Goal: Check status: Check status

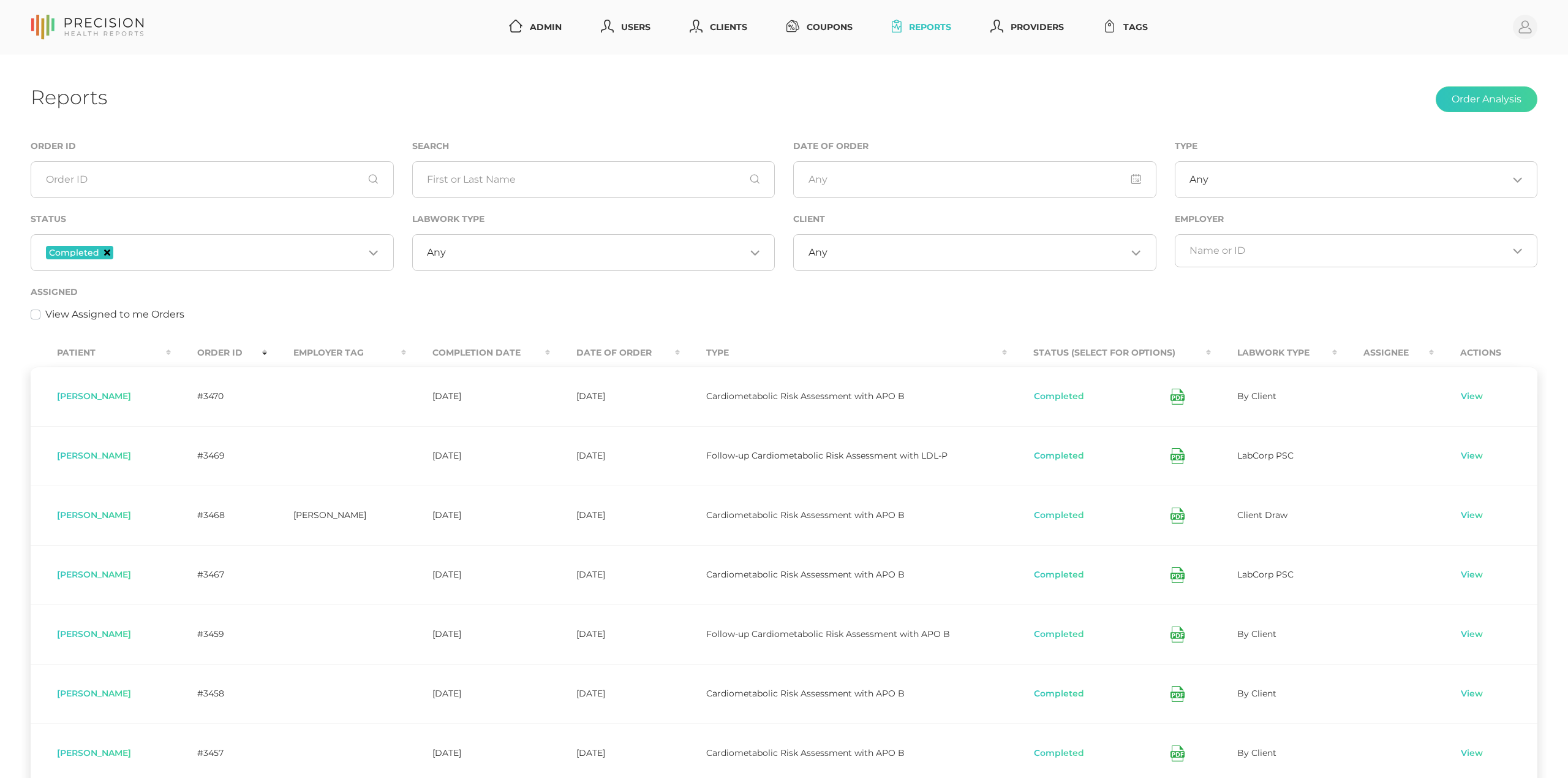
click at [106, 250] on icon "Deselect Completed" at bounding box center [106, 252] width 6 height 6
click at [124, 253] on input "Search for option" at bounding box center [205, 250] width 319 height 12
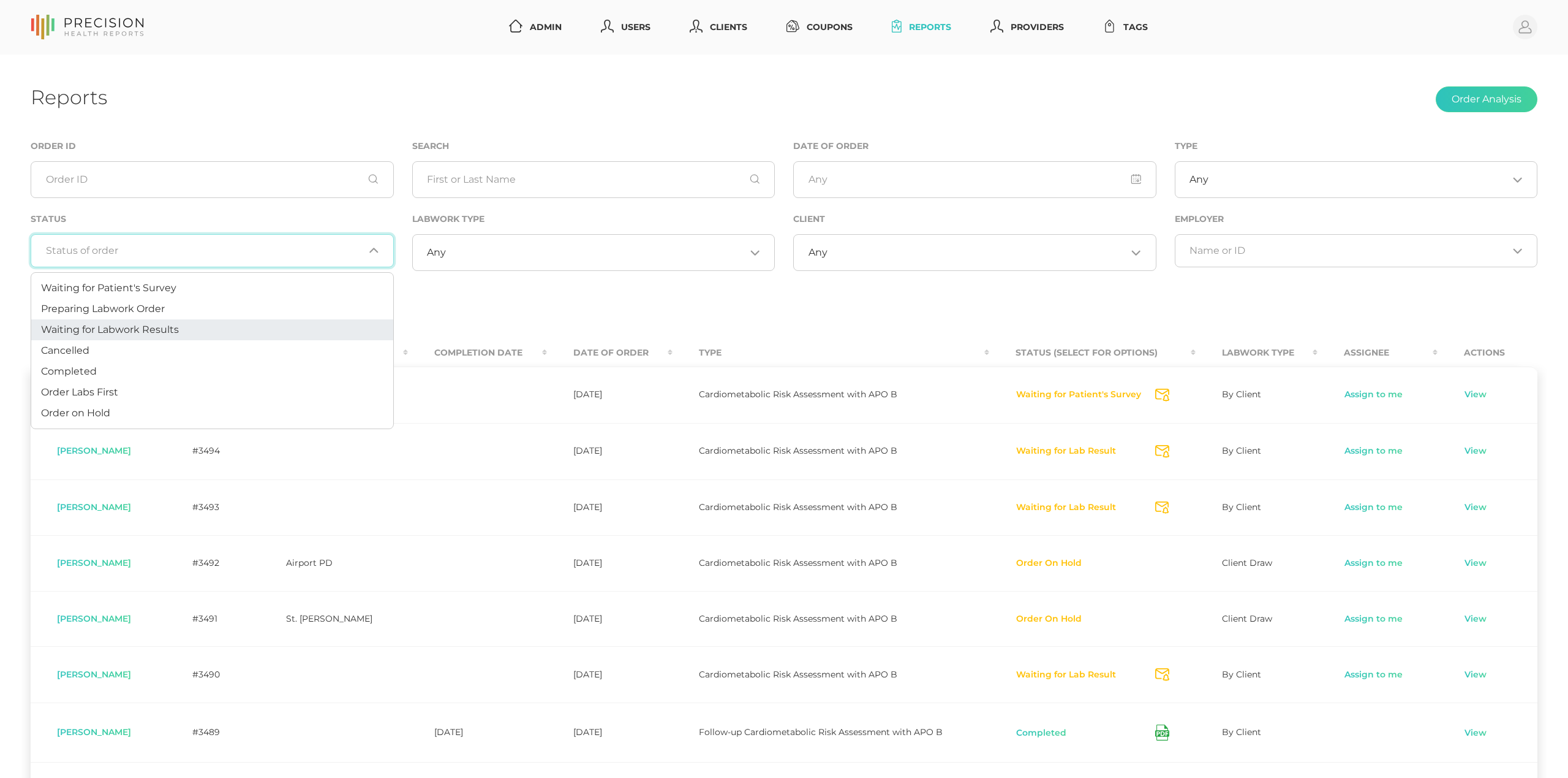
click at [122, 326] on span "Waiting for Labwork Results" at bounding box center [109, 329] width 138 height 11
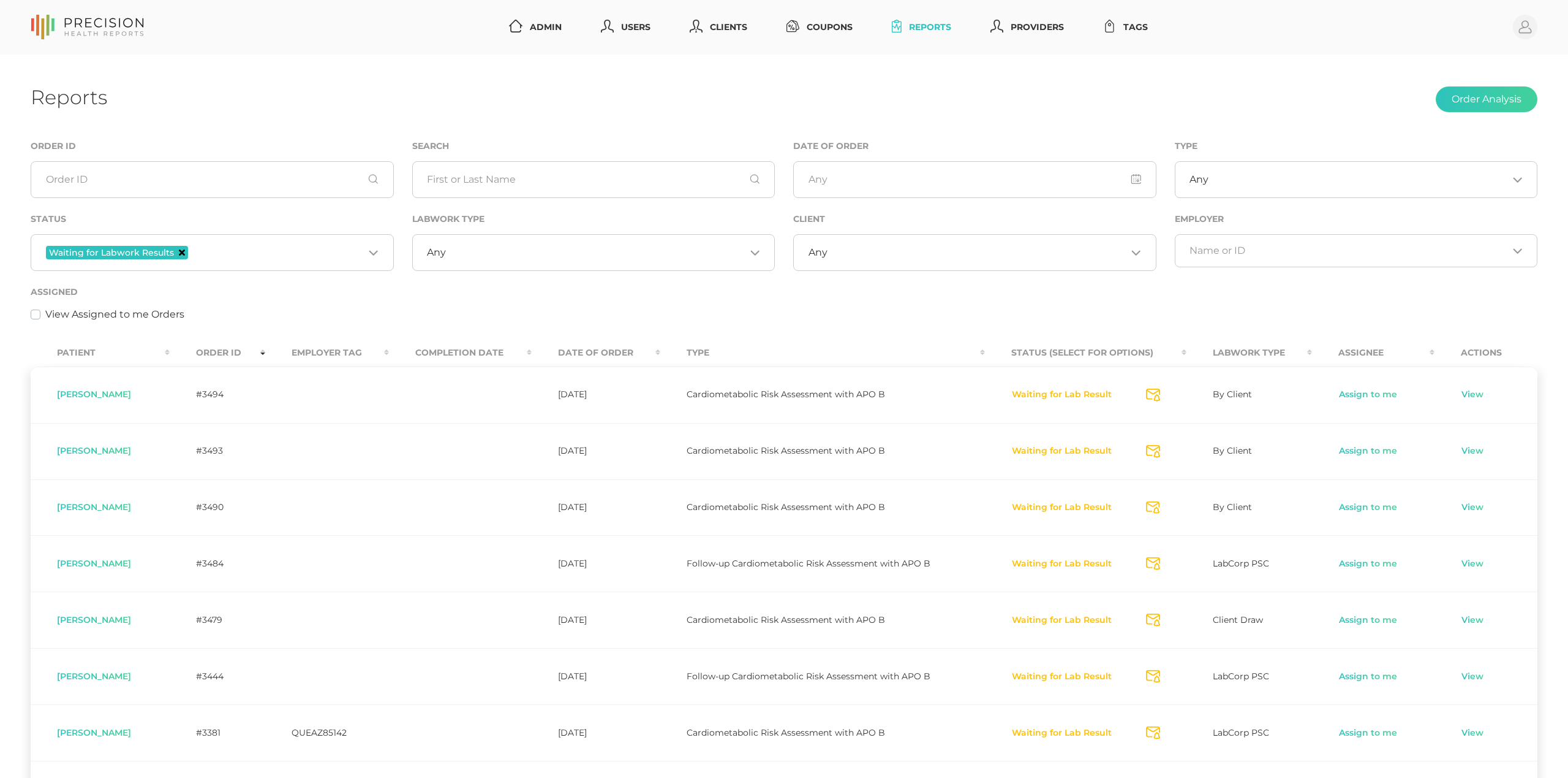
click at [179, 252] on icon "Deselect Waiting for Labwork Results" at bounding box center [182, 252] width 6 height 6
click at [237, 261] on div "Loading..." at bounding box center [211, 250] width 363 height 33
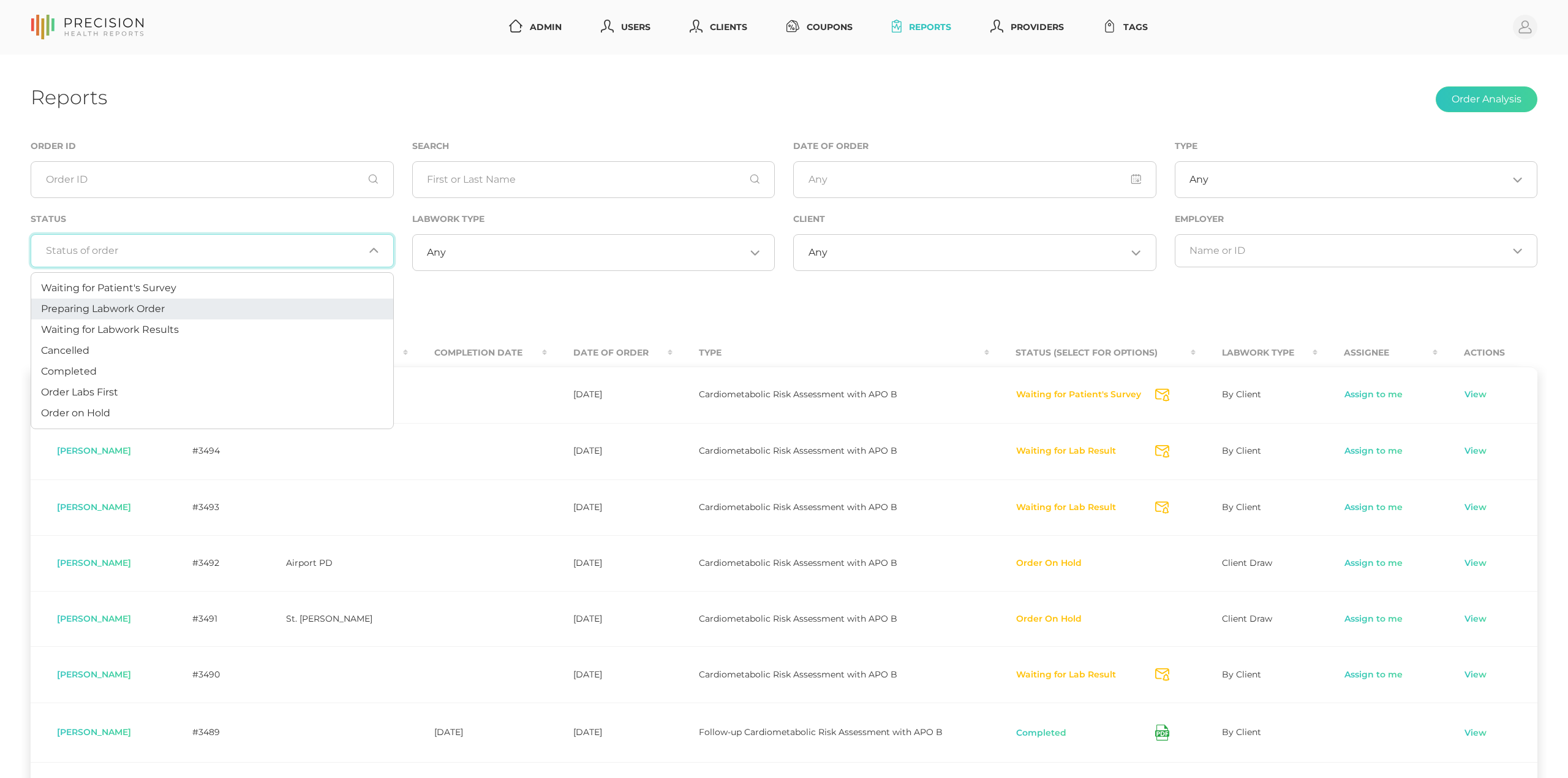
click at [159, 305] on span "Preparing Labwork Order" at bounding box center [102, 308] width 124 height 11
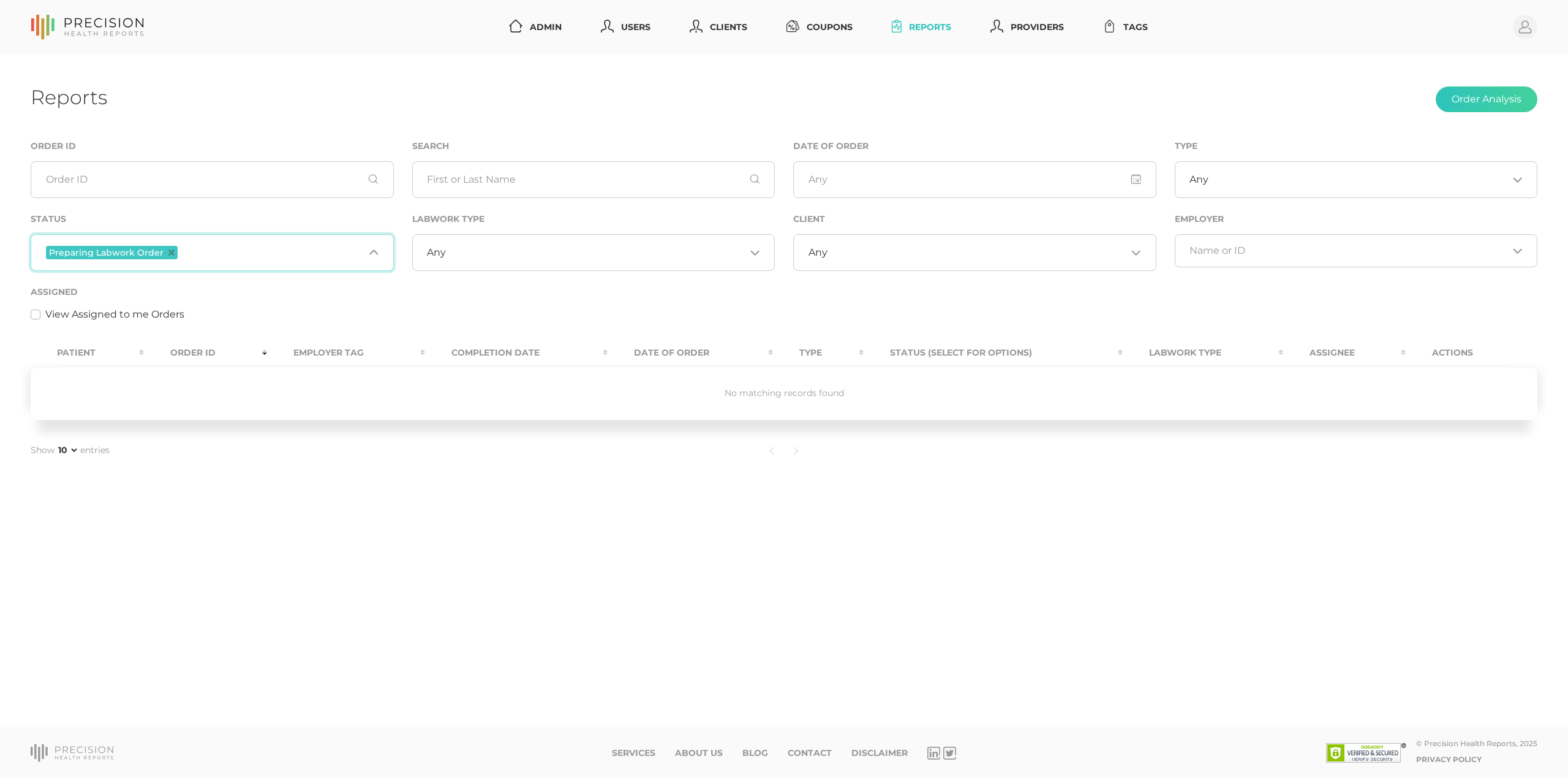
click at [207, 252] on input "Search for option" at bounding box center [272, 252] width 184 height 16
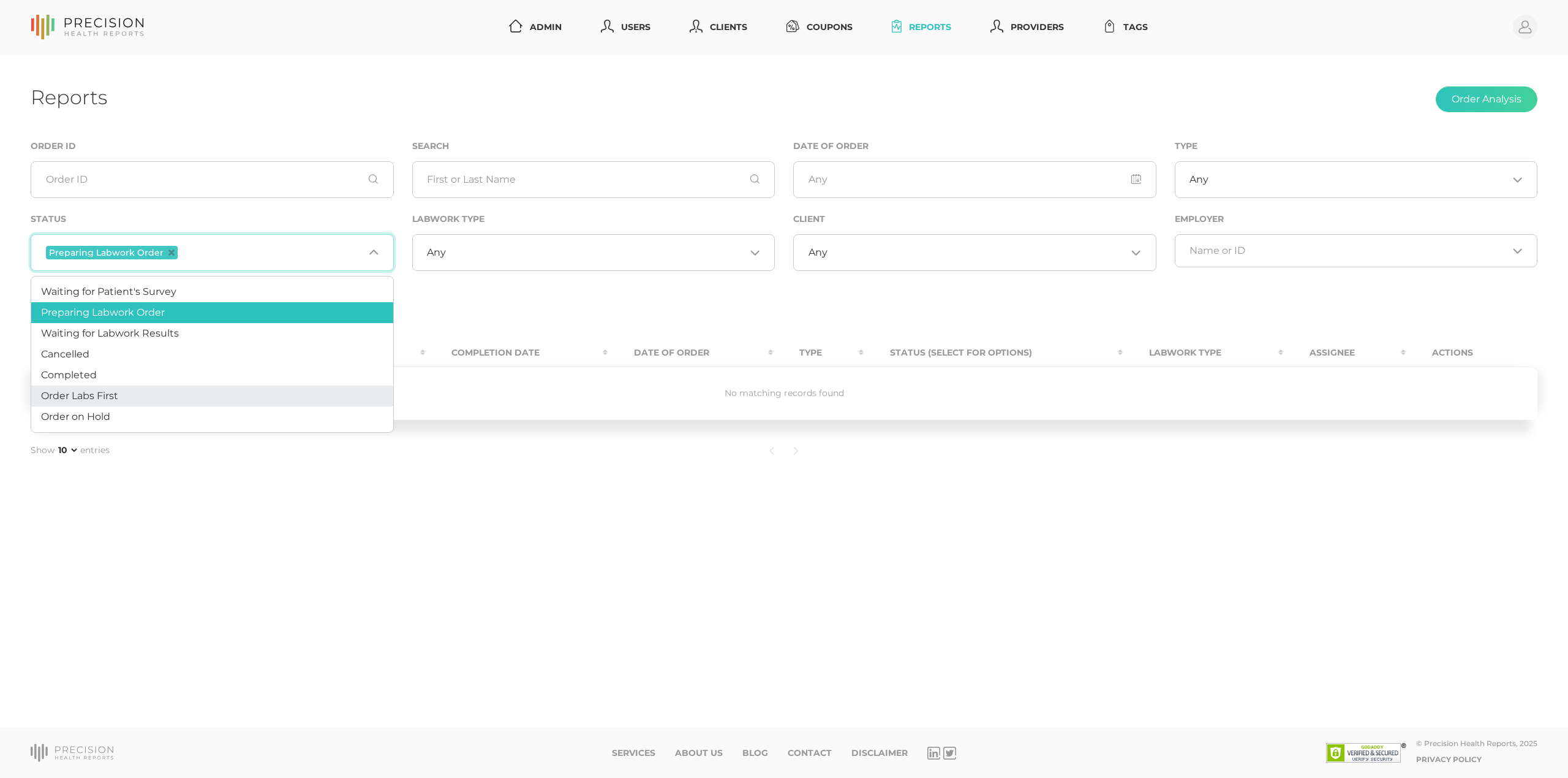
click at [163, 393] on li "Order Labs First" at bounding box center [212, 396] width 362 height 21
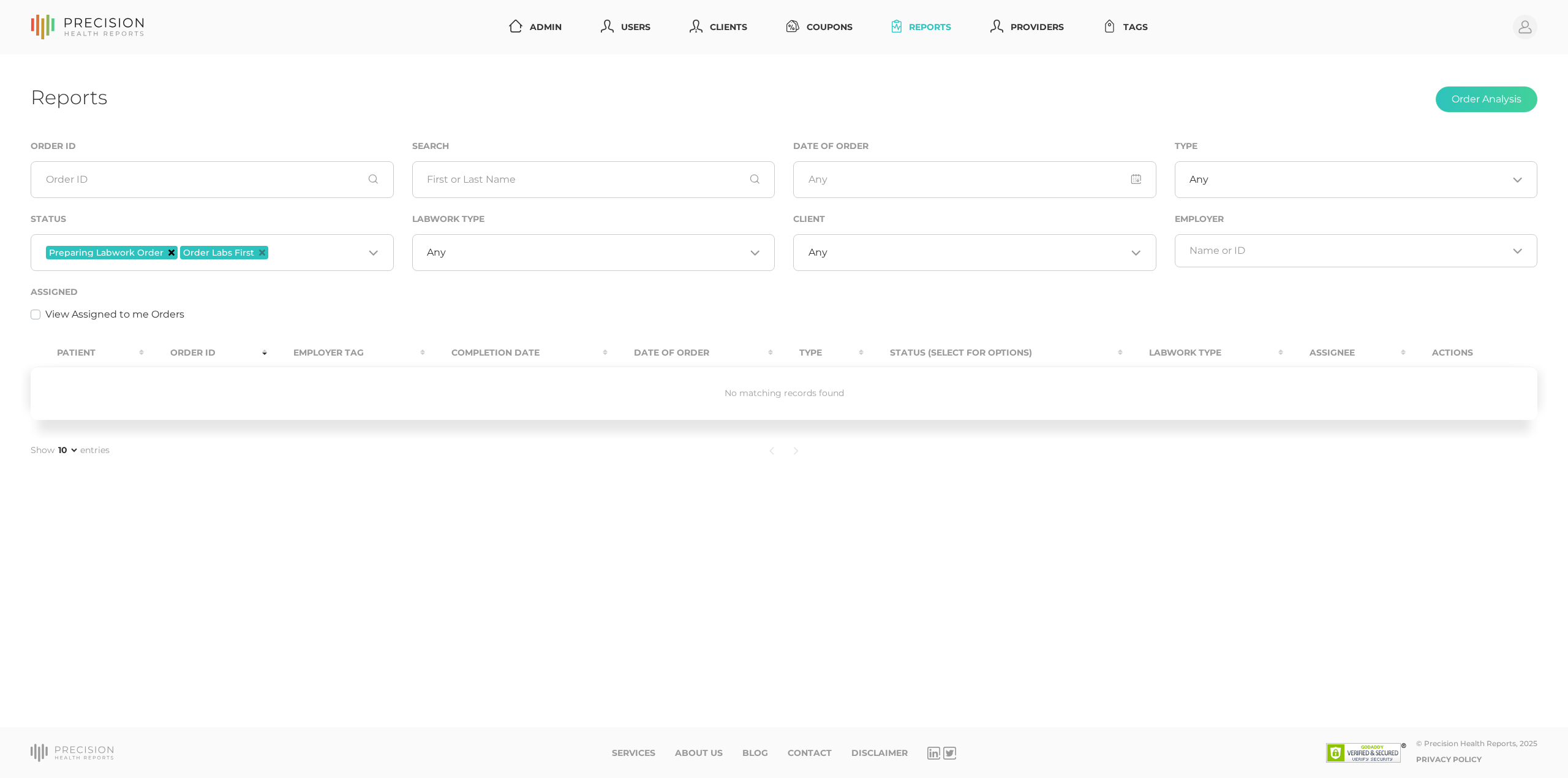
click at [169, 252] on icon "Deselect Preparing Labwork Order" at bounding box center [171, 252] width 6 height 6
click at [125, 254] on icon "Deselect Order Labs First" at bounding box center [127, 252] width 6 height 6
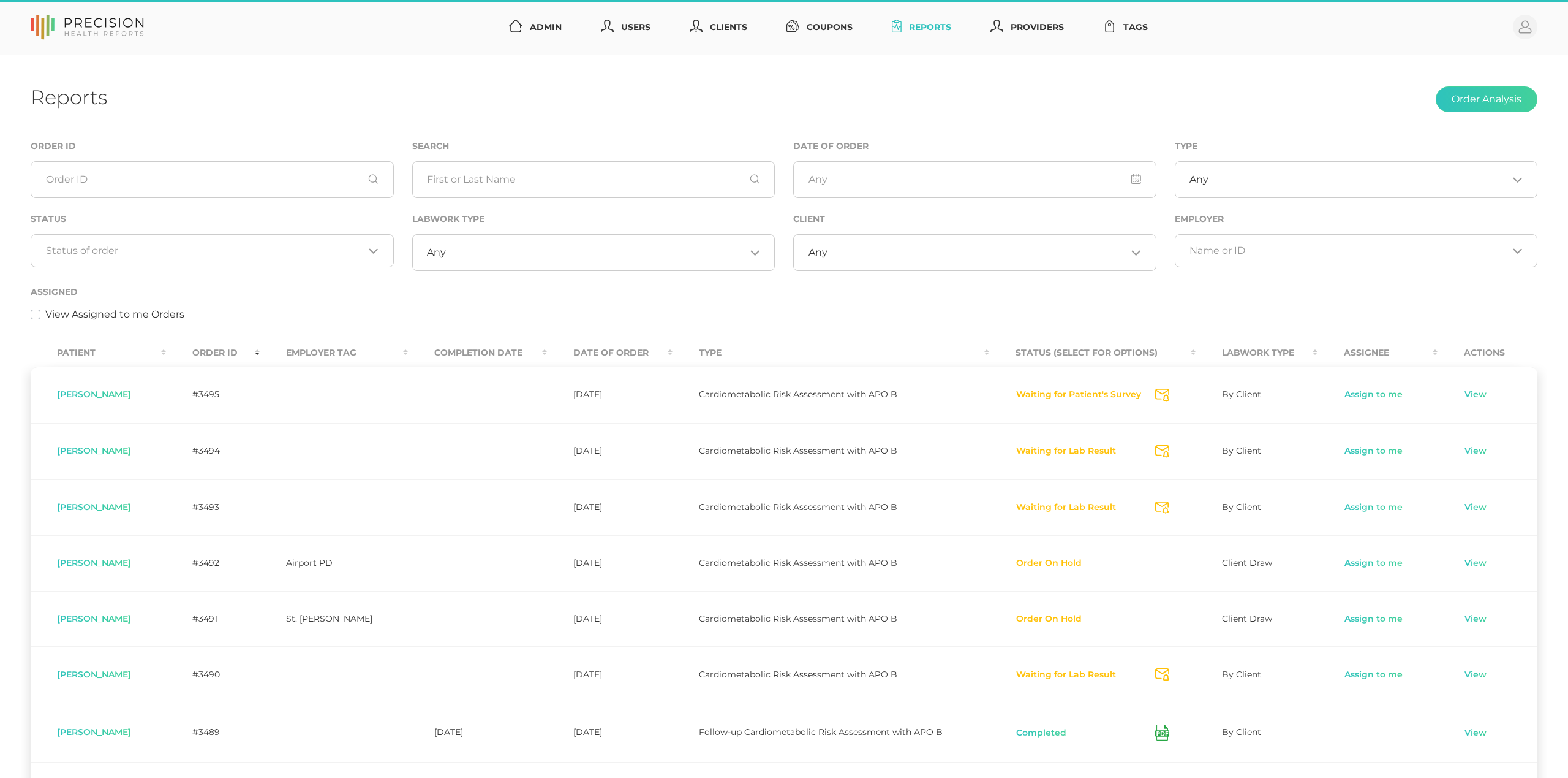
click at [133, 257] on div "Loading..." at bounding box center [211, 250] width 363 height 33
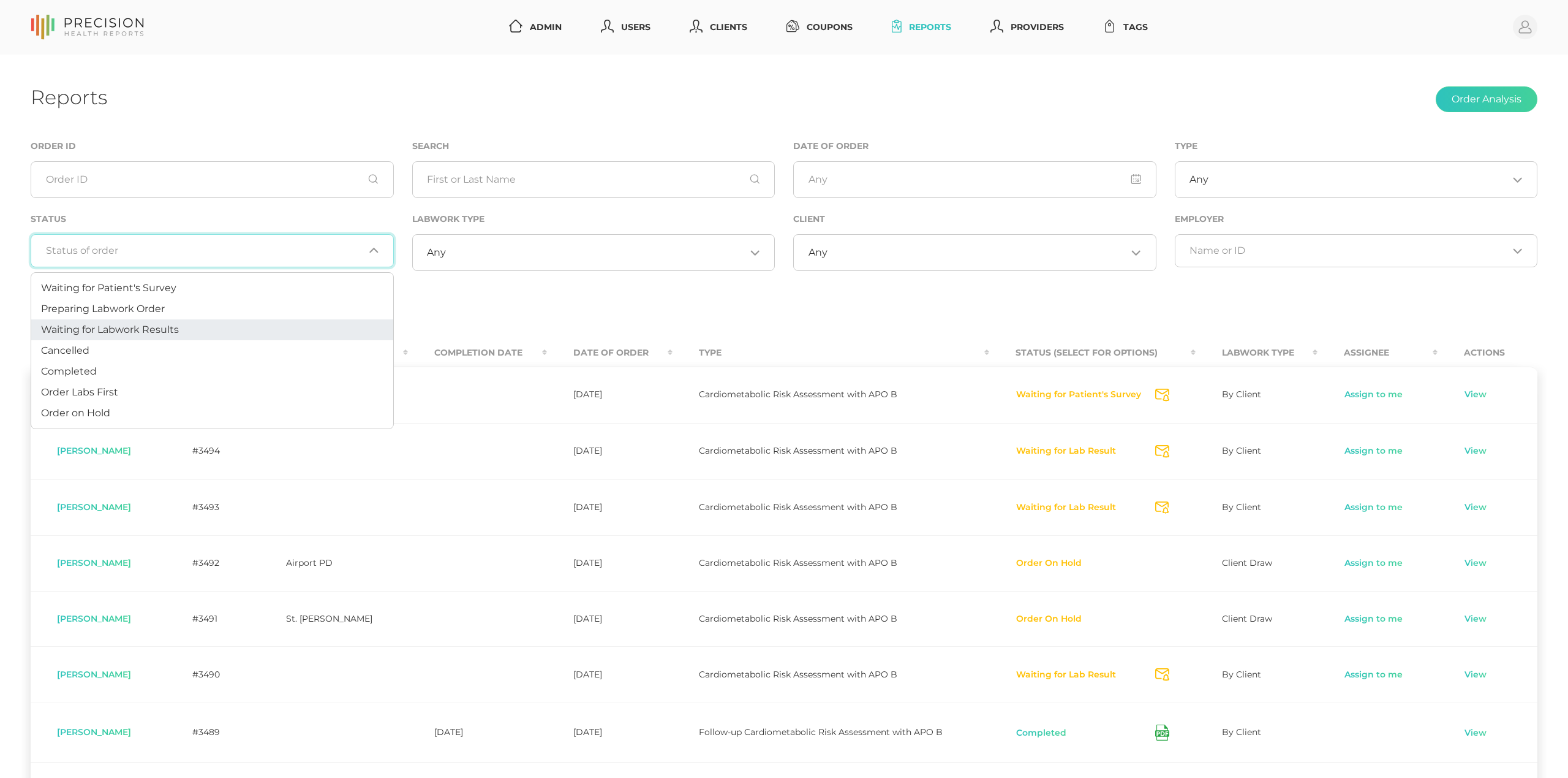
click at [122, 334] on span "Waiting for Labwork Results" at bounding box center [109, 329] width 138 height 11
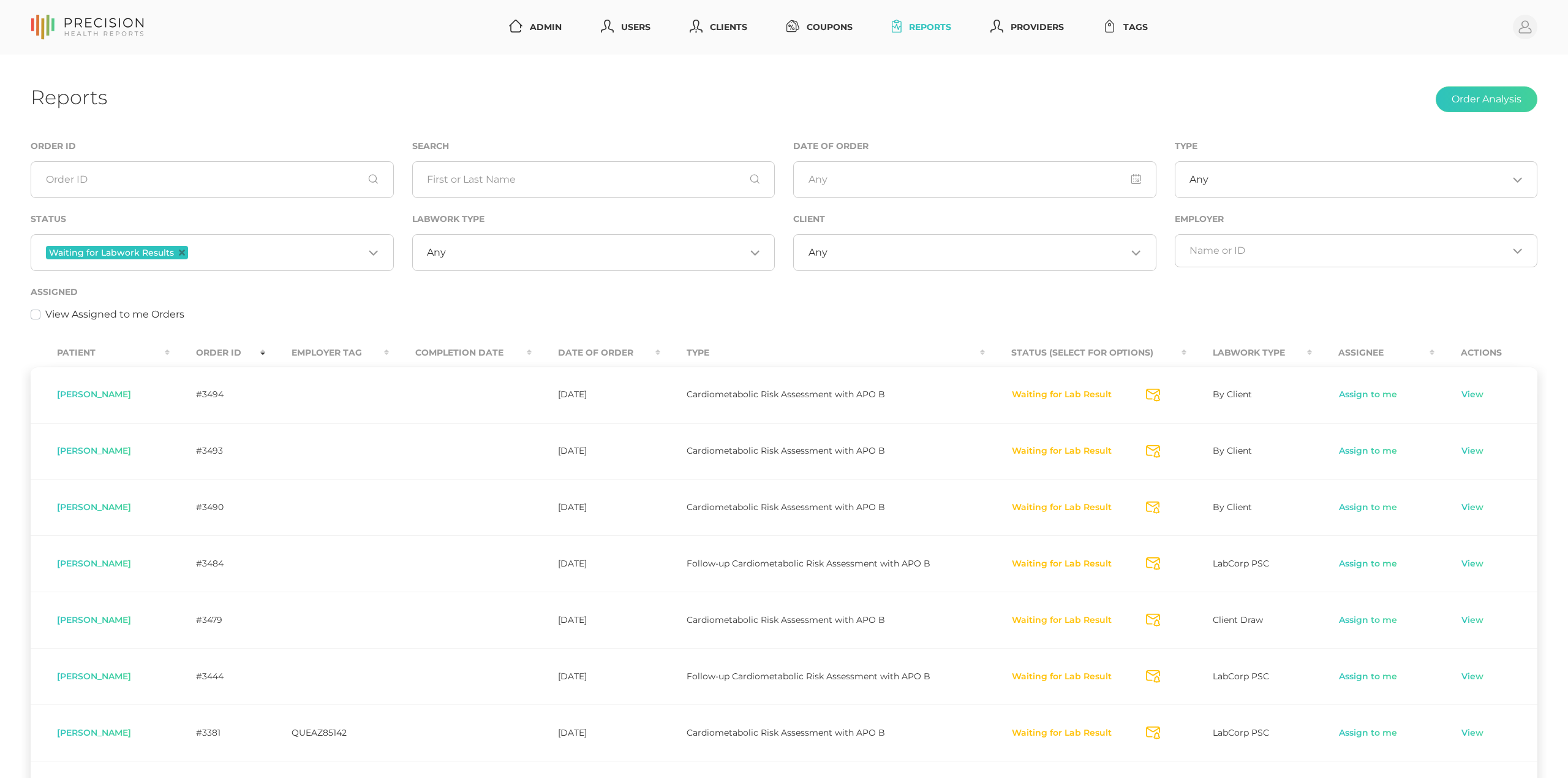
click at [816, 236] on div "Any Loading..." at bounding box center [974, 252] width 363 height 36
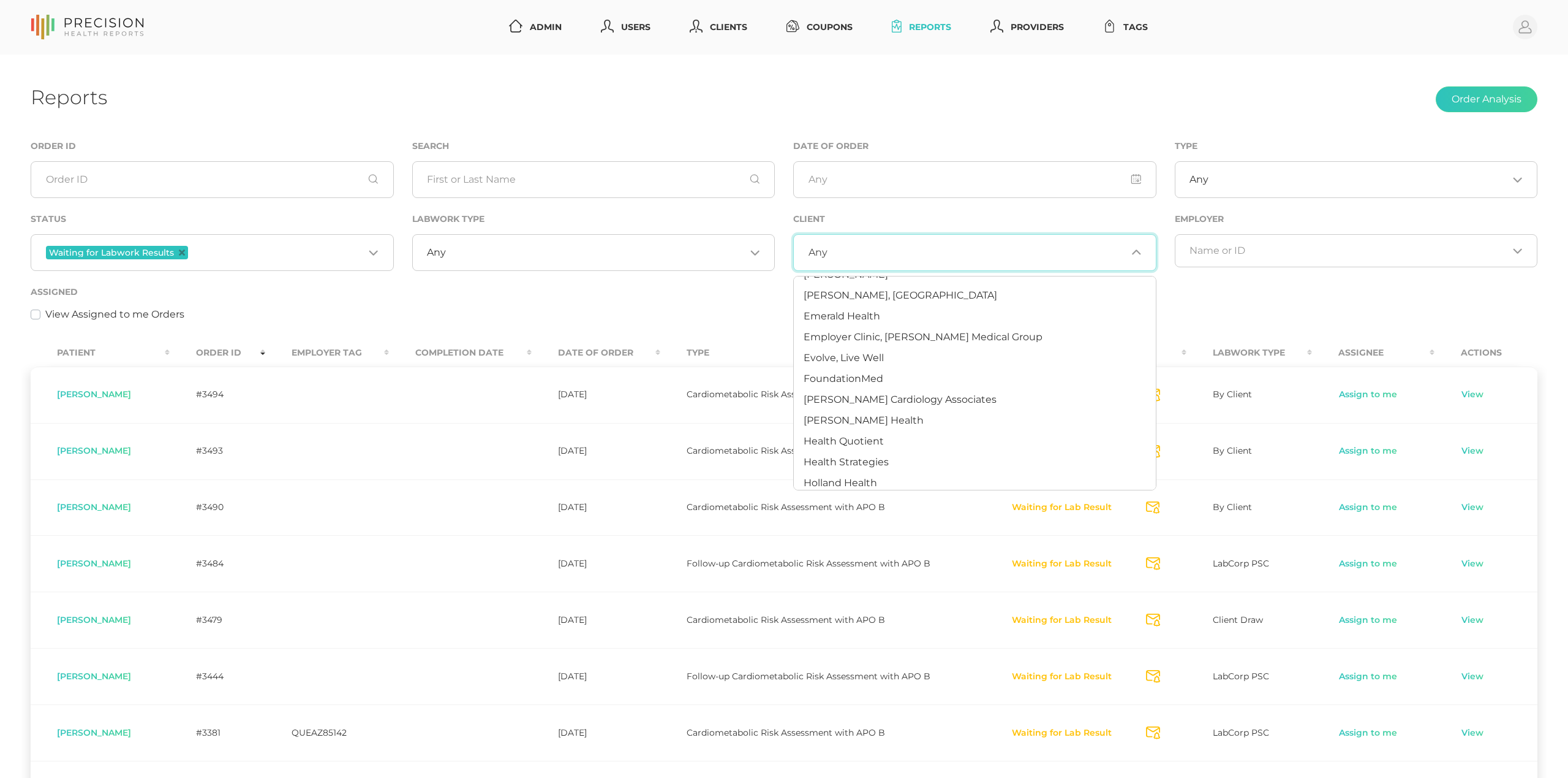
scroll to position [144, 0]
click at [848, 417] on span "Hancock Health" at bounding box center [863, 418] width 120 height 11
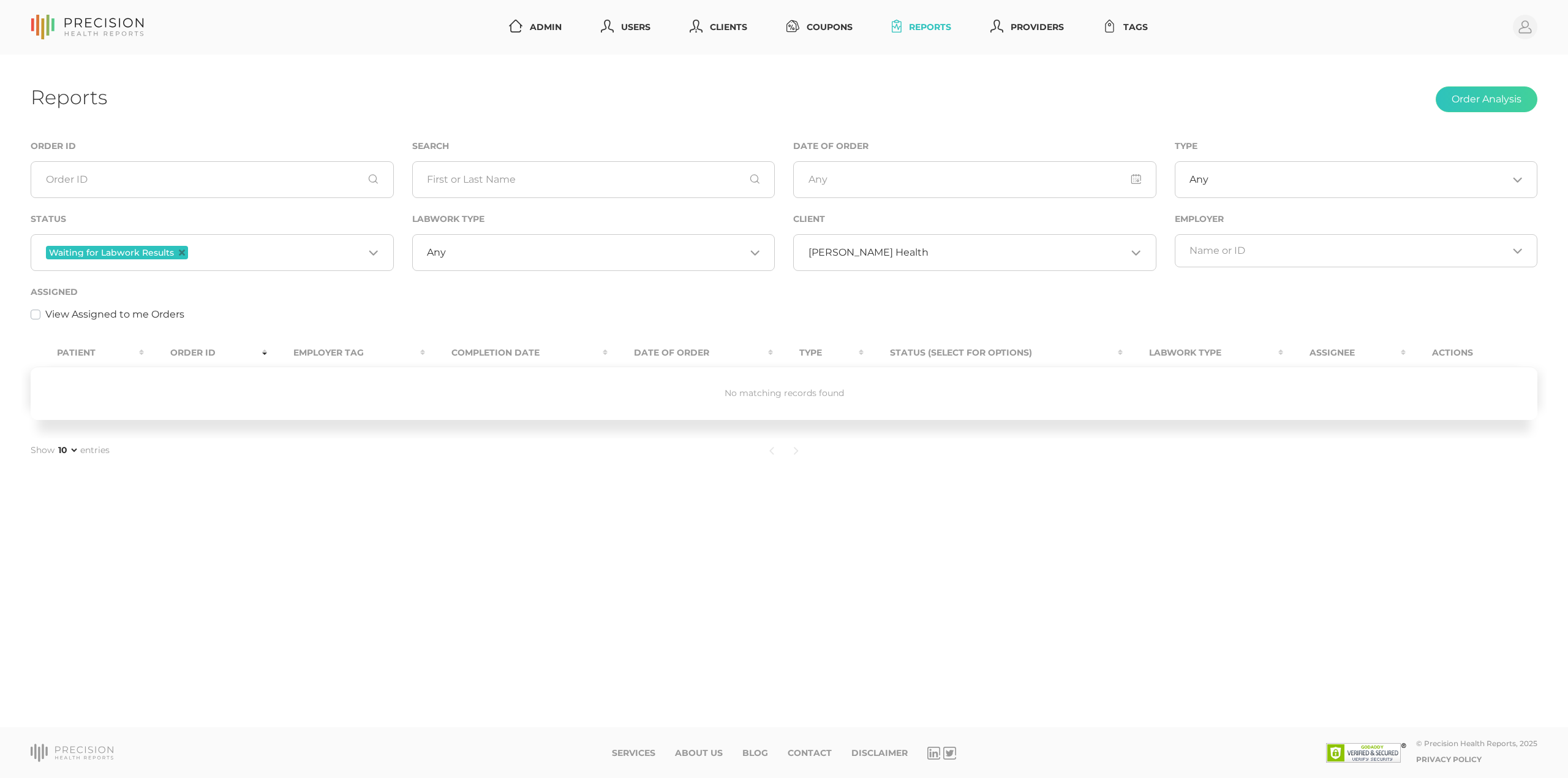
click at [928, 248] on input "Search for option" at bounding box center [1027, 252] width 198 height 12
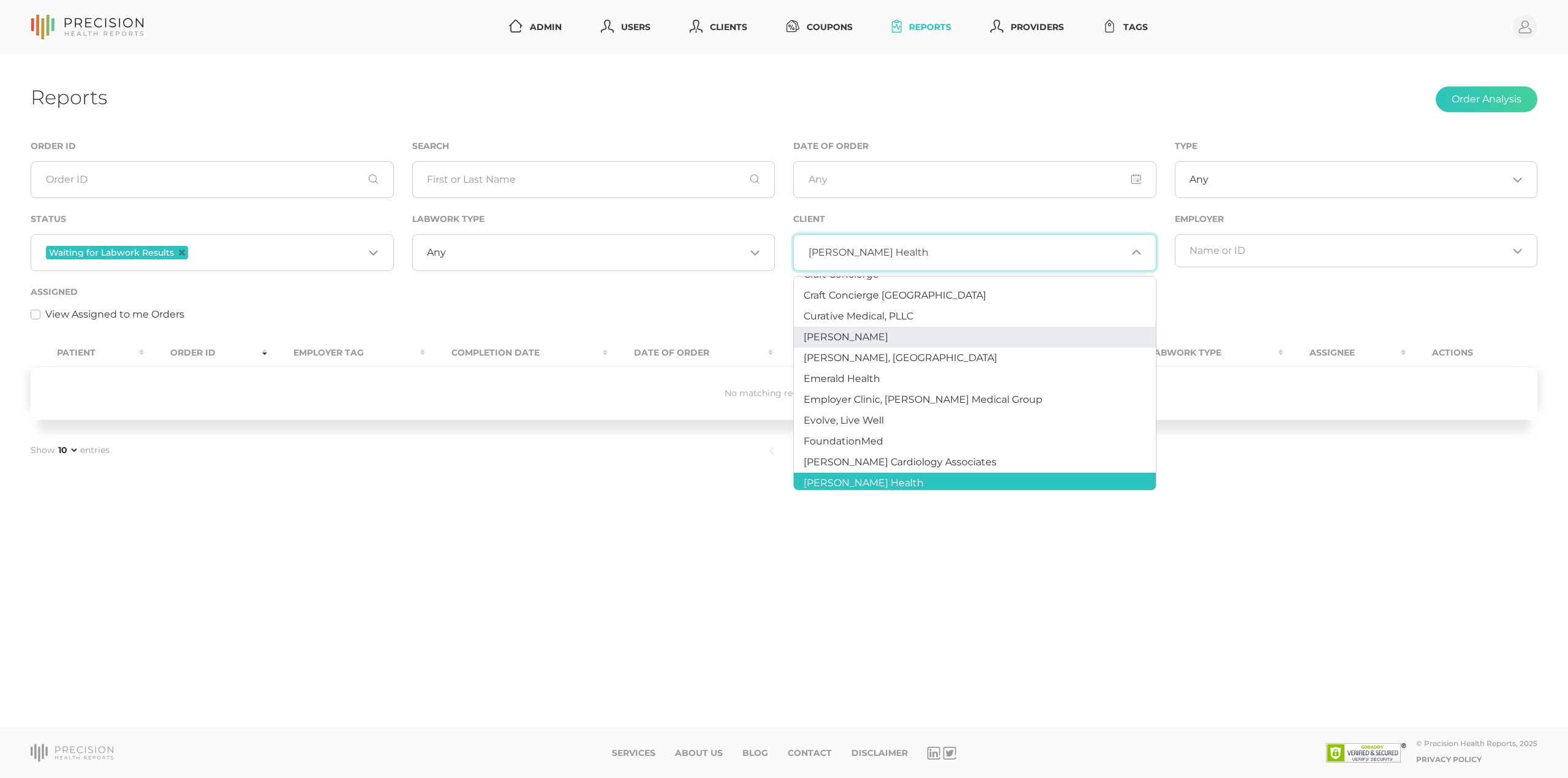
scroll to position [133, 0]
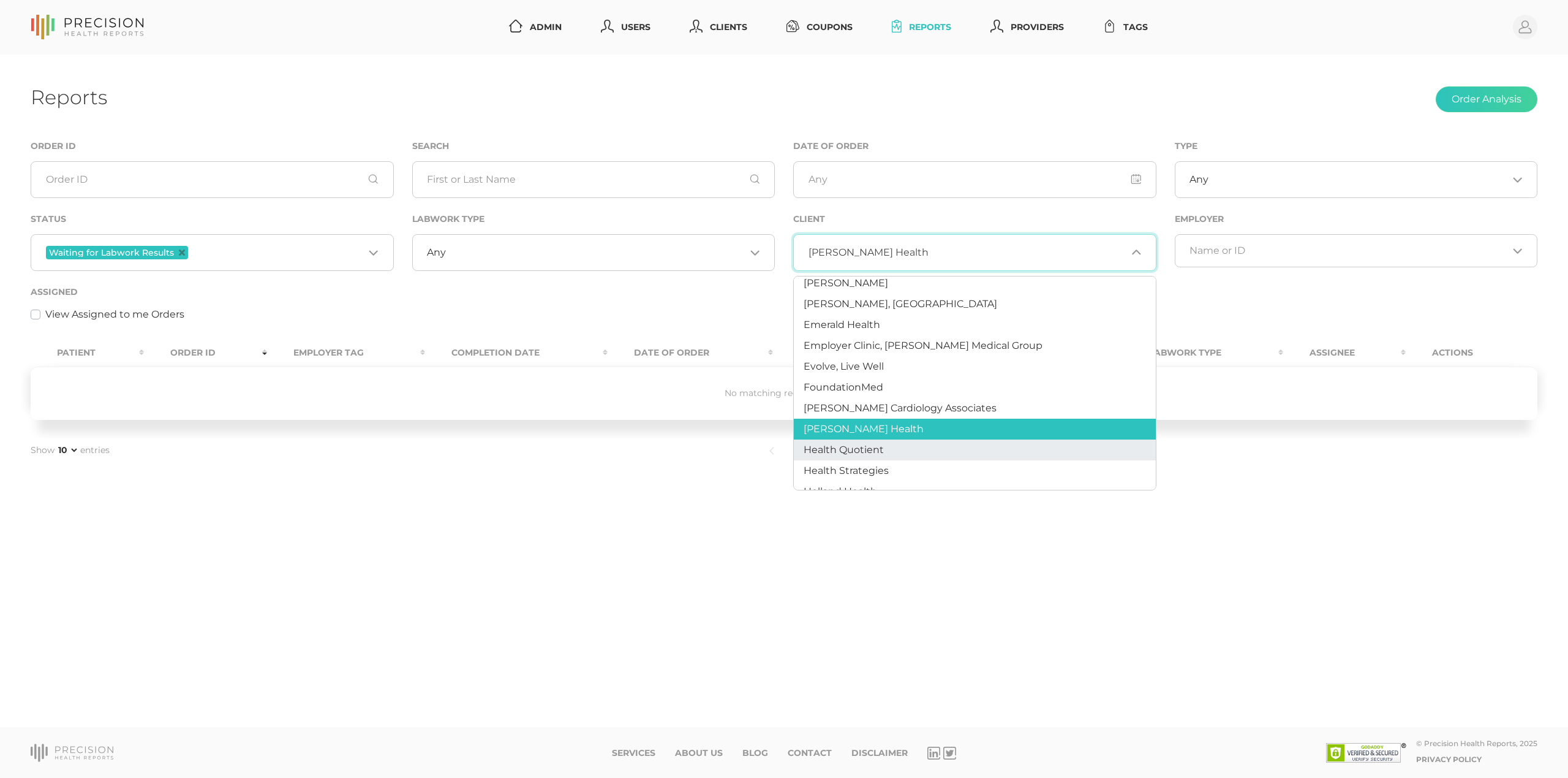
click at [866, 451] on span "Health Quotient" at bounding box center [843, 449] width 81 height 11
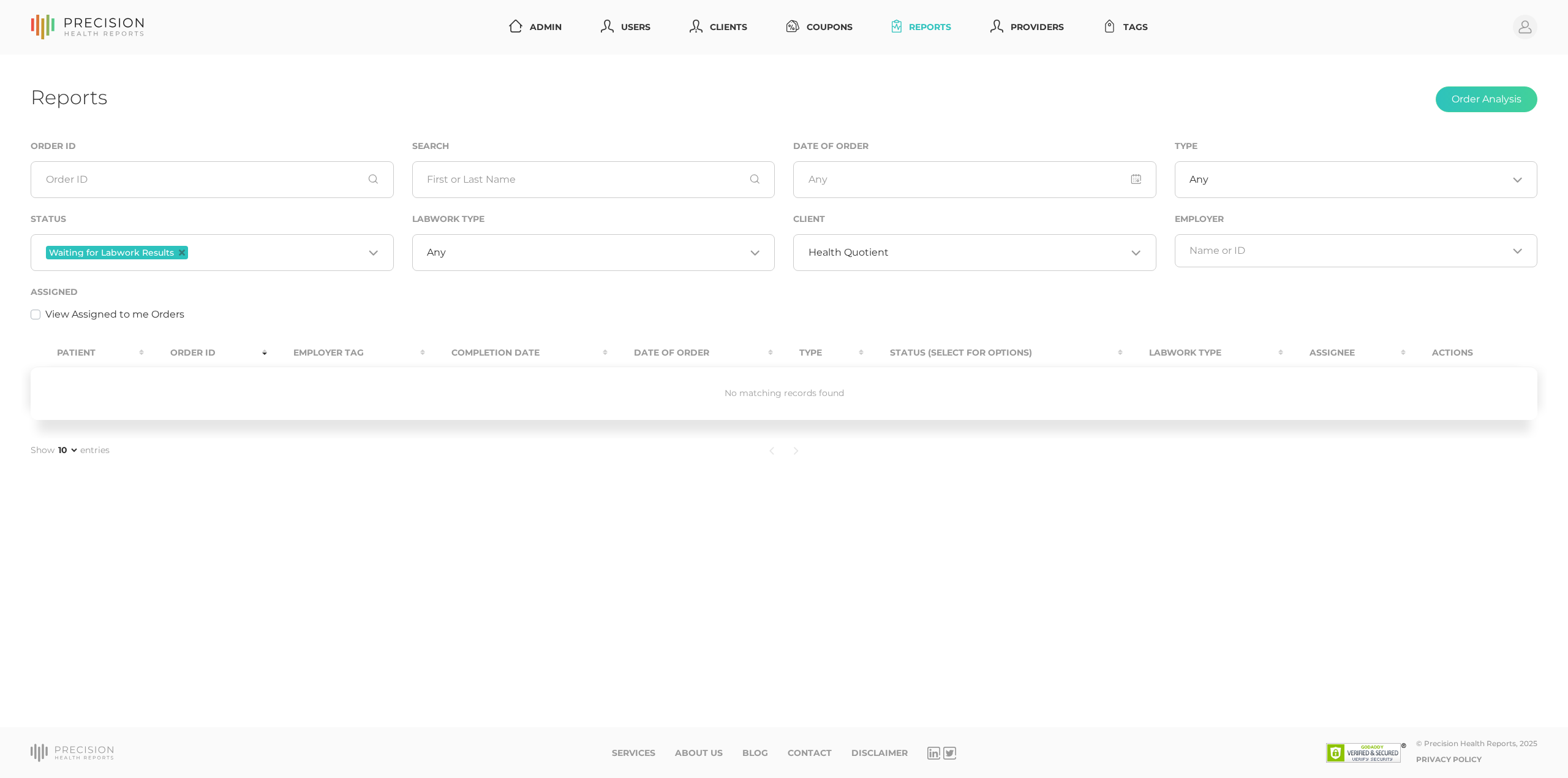
click at [886, 259] on span "Health Quotient" at bounding box center [849, 252] width 81 height 12
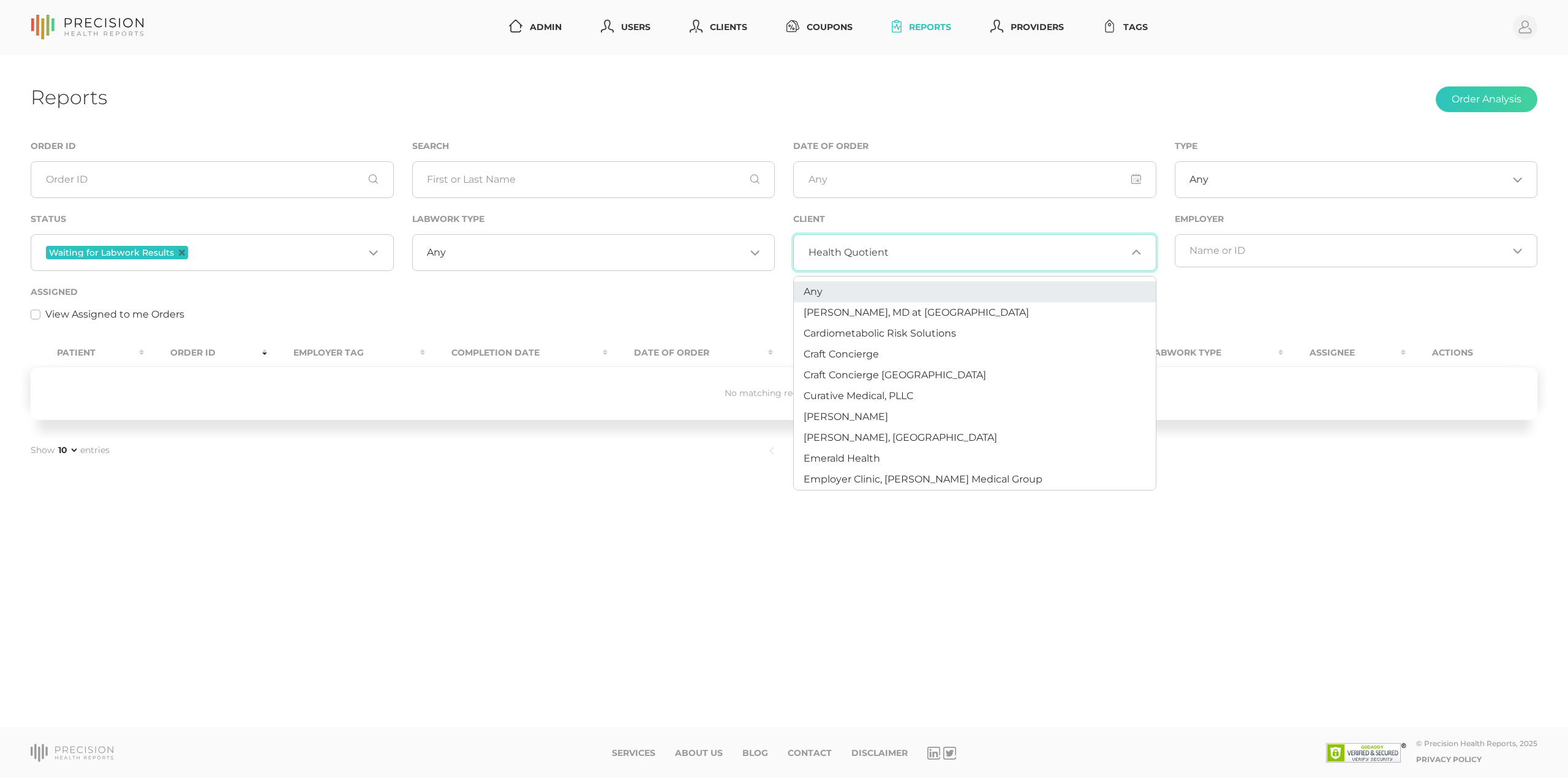
scroll to position [0, 0]
click at [838, 282] on li "Any" at bounding box center [975, 292] width 362 height 21
